Goal: Check status: Check status

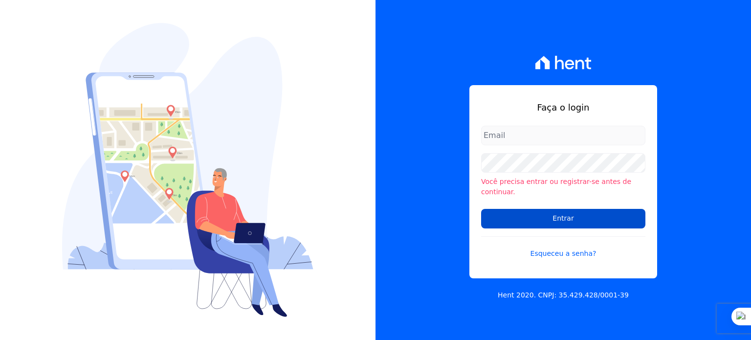
type input "[PERSON_NAME][EMAIL_ADDRESS][DOMAIN_NAME]"
click at [513, 217] on input "Entrar" at bounding box center [563, 219] width 164 height 20
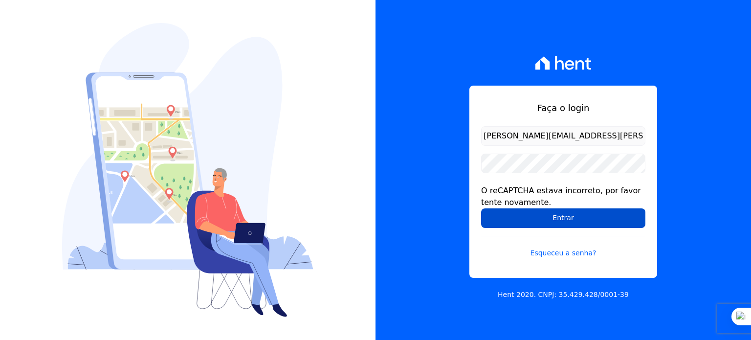
click at [523, 215] on input "Entrar" at bounding box center [563, 218] width 164 height 20
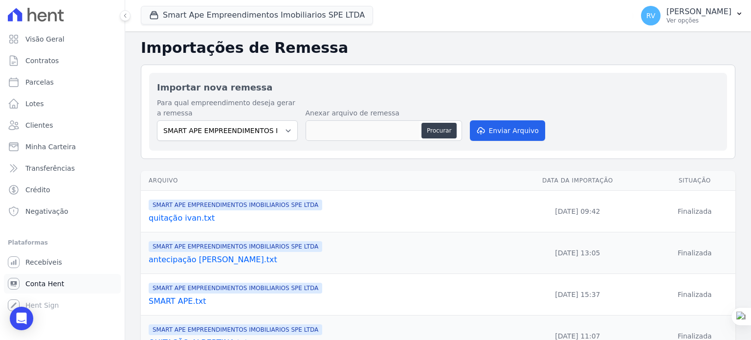
click at [60, 285] on span "Conta Hent" at bounding box center [44, 284] width 39 height 10
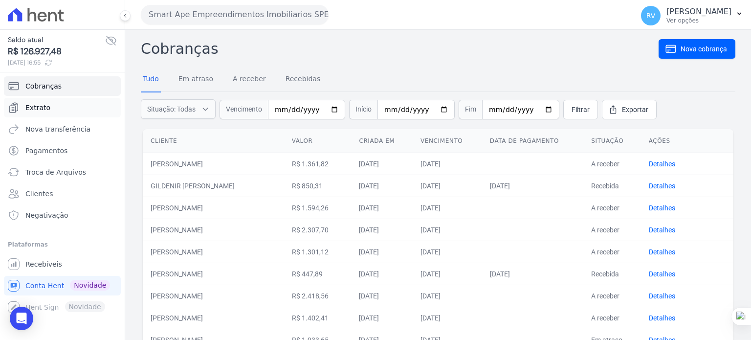
click at [64, 102] on link "Extrato" at bounding box center [62, 108] width 117 height 20
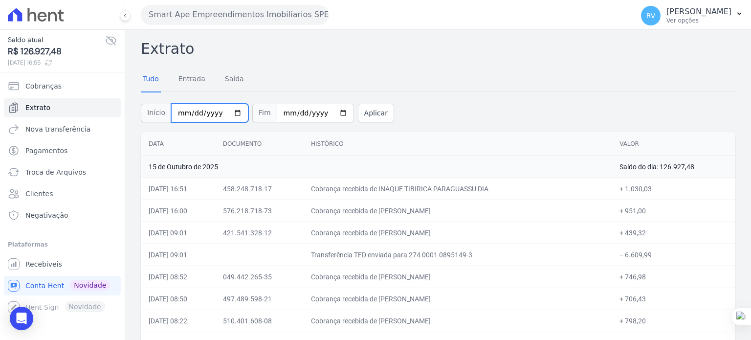
click at [227, 109] on input "2025-10-01" at bounding box center [209, 113] width 77 height 19
type input "2025-10-15"
click at [363, 109] on button "Aplicar" at bounding box center [376, 113] width 36 height 19
click at [196, 74] on link "Entrada" at bounding box center [192, 79] width 31 height 25
